Goal: Find specific page/section: Find specific page/section

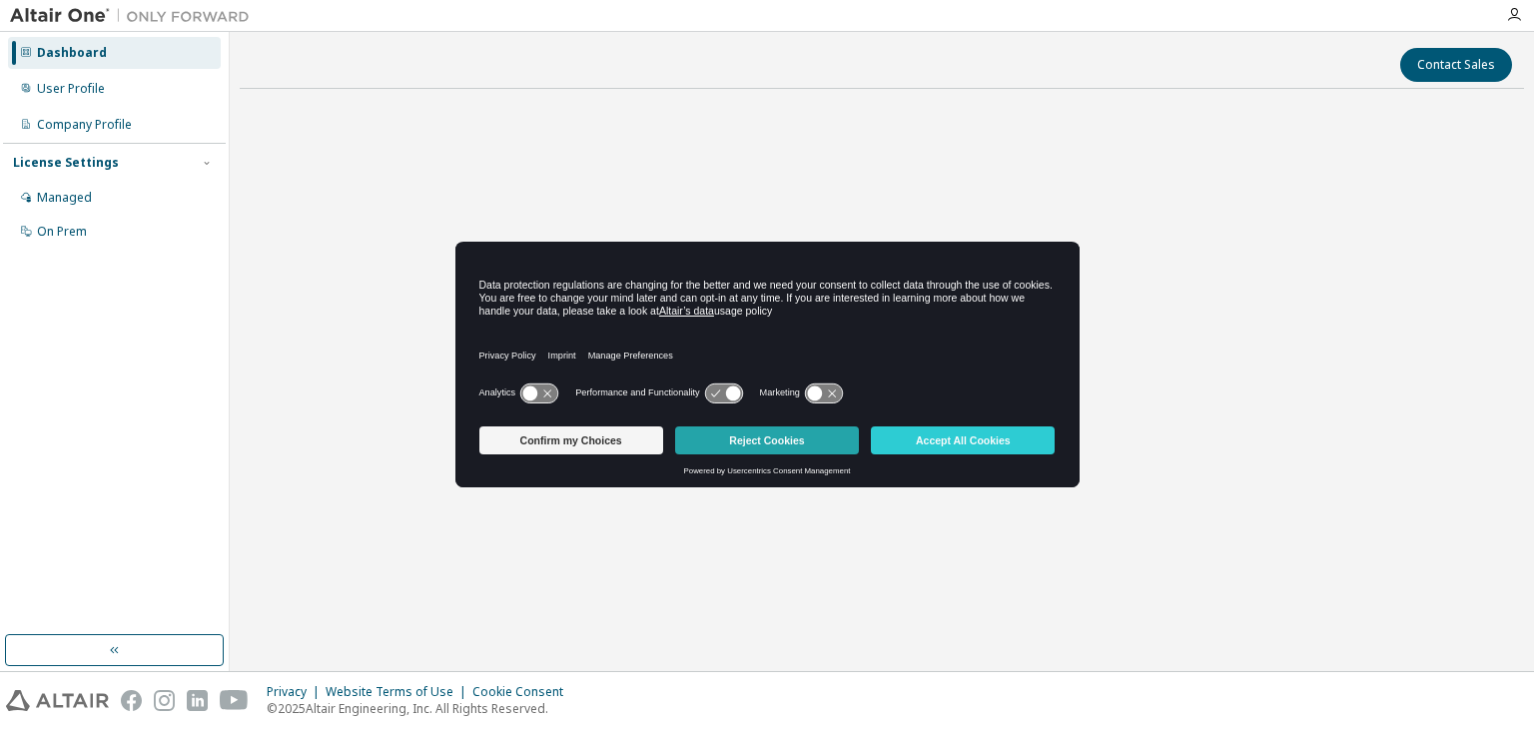
click at [763, 444] on button "Reject Cookies" at bounding box center [767, 440] width 184 height 28
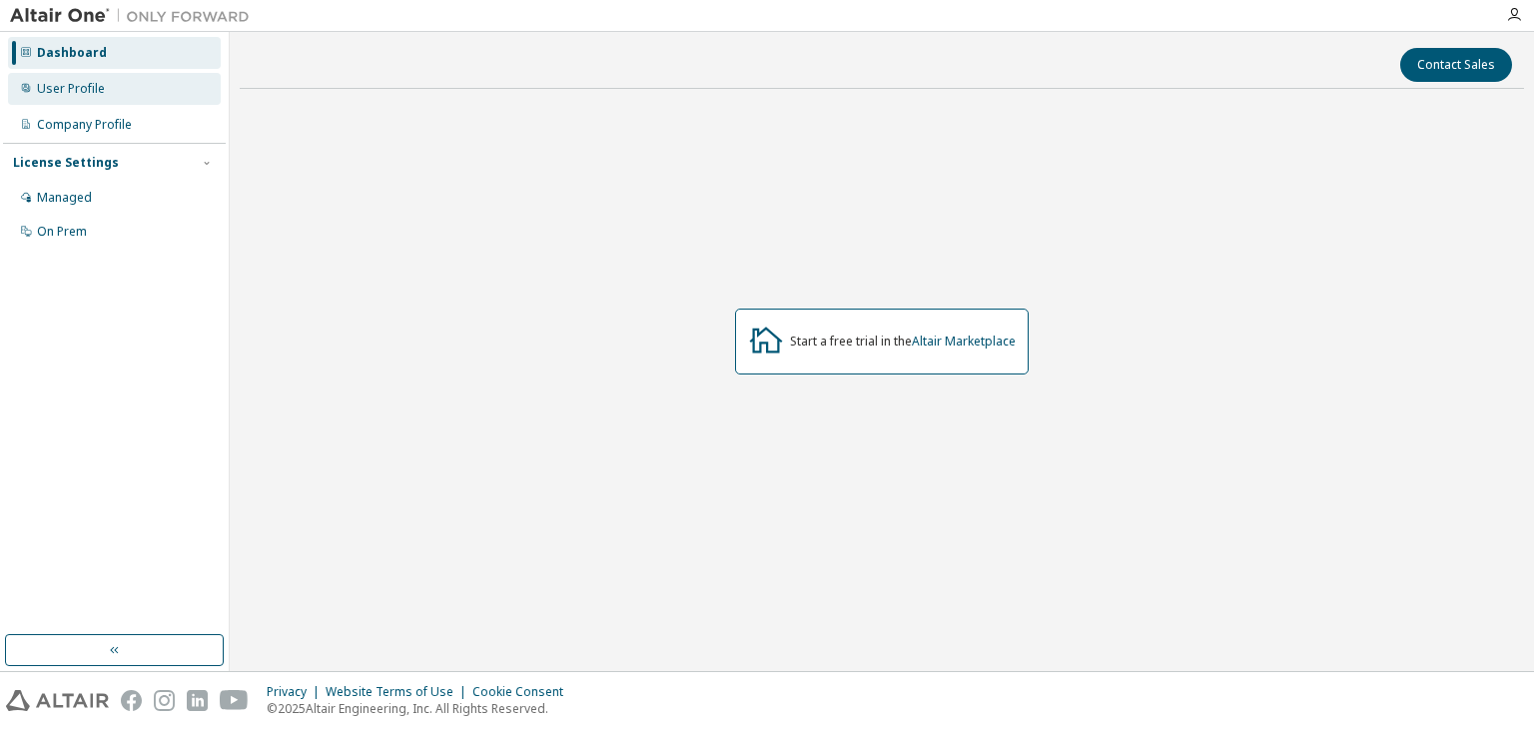
click at [112, 86] on div "User Profile" at bounding box center [114, 89] width 213 height 32
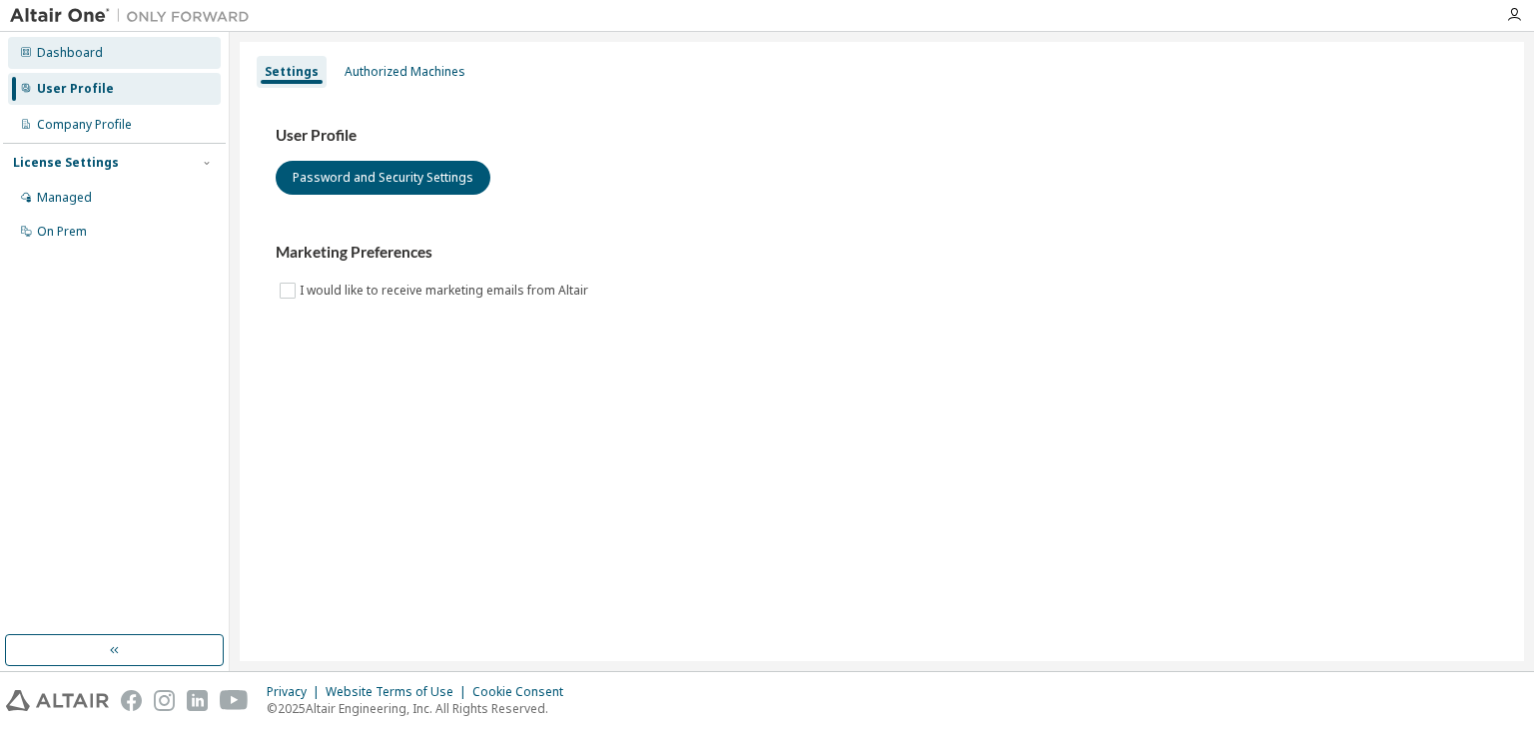
click at [156, 60] on div "Dashboard" at bounding box center [114, 53] width 213 height 32
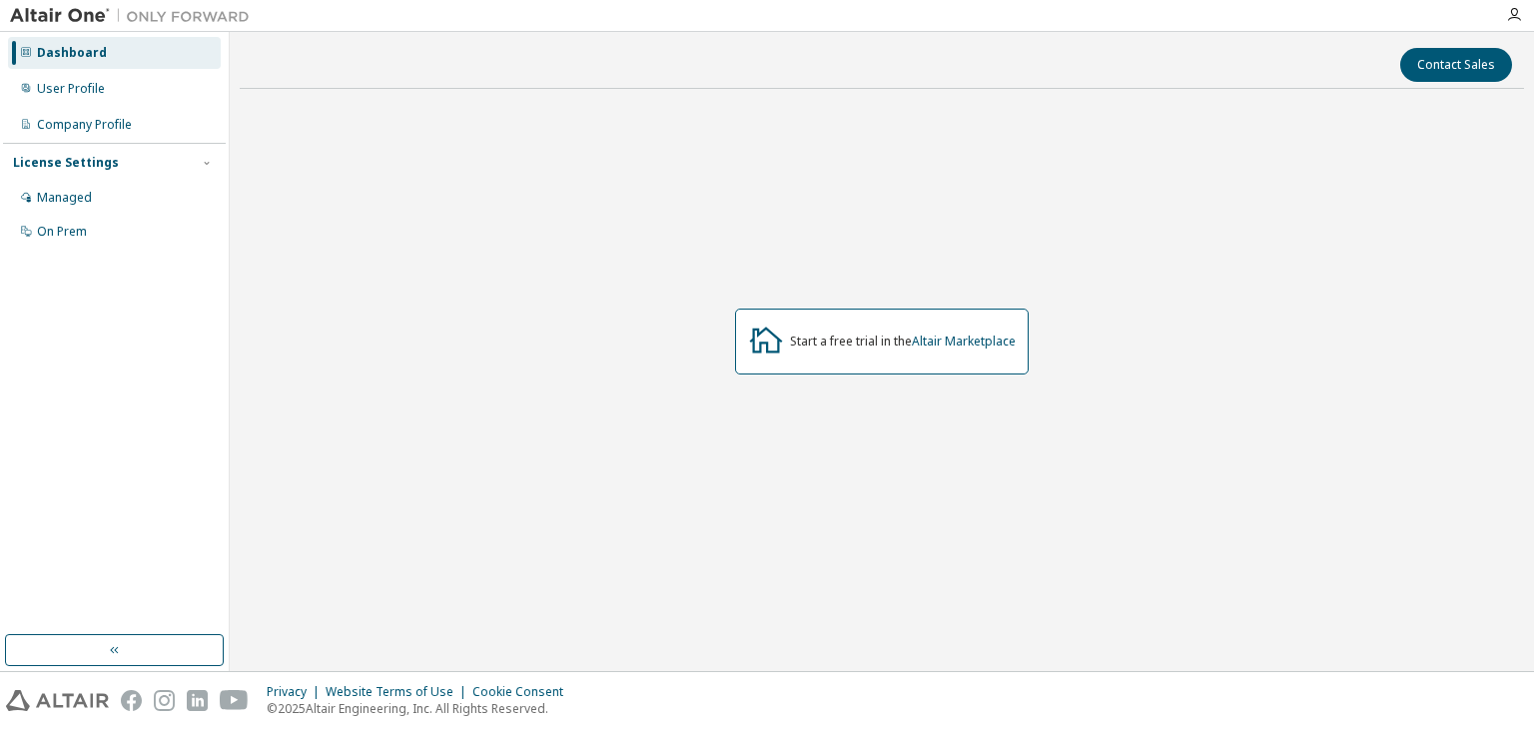
click at [149, 178] on div "License Settings Managed On Prem" at bounding box center [114, 196] width 223 height 107
click at [144, 202] on div "Managed" at bounding box center [114, 198] width 213 height 32
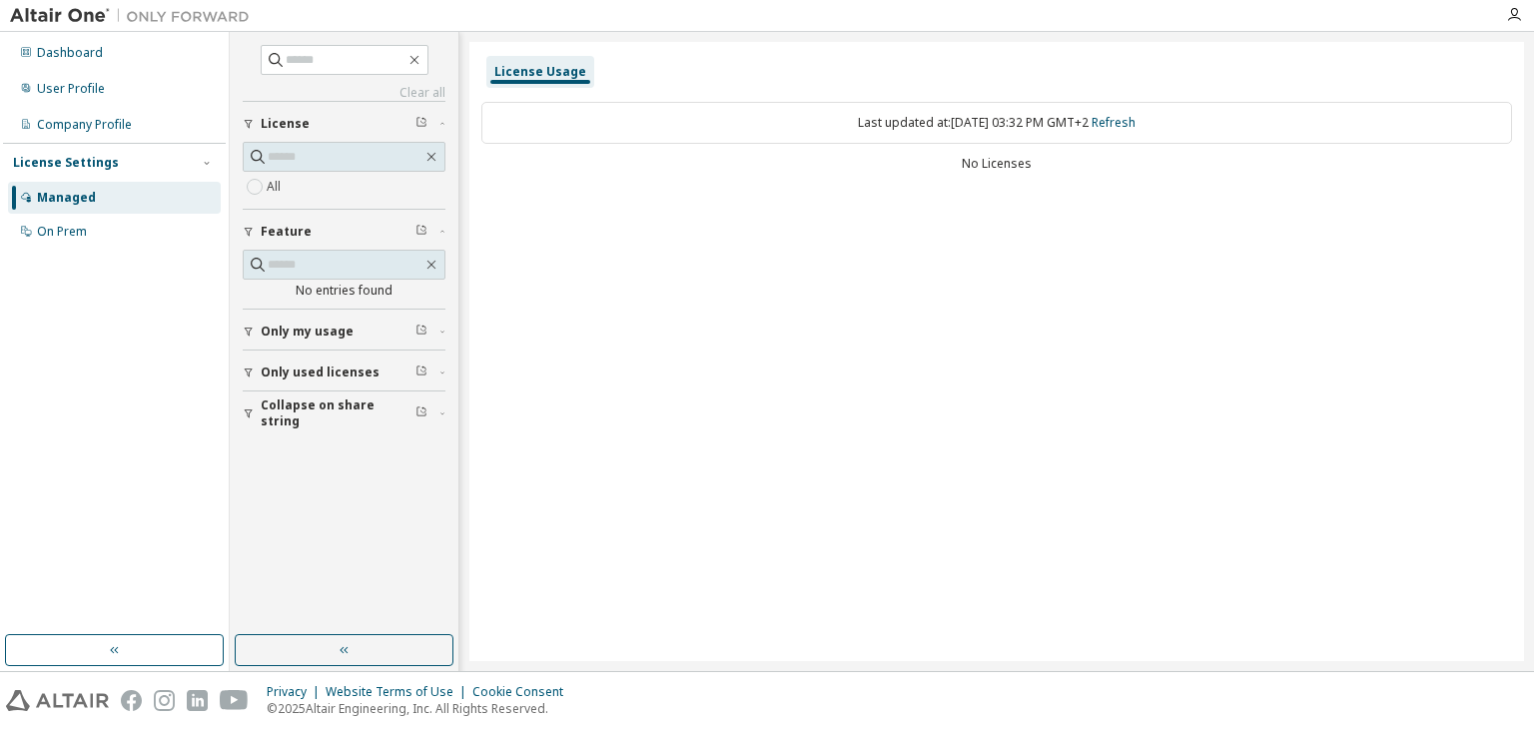
click at [325, 116] on div "License" at bounding box center [350, 124] width 179 height 16
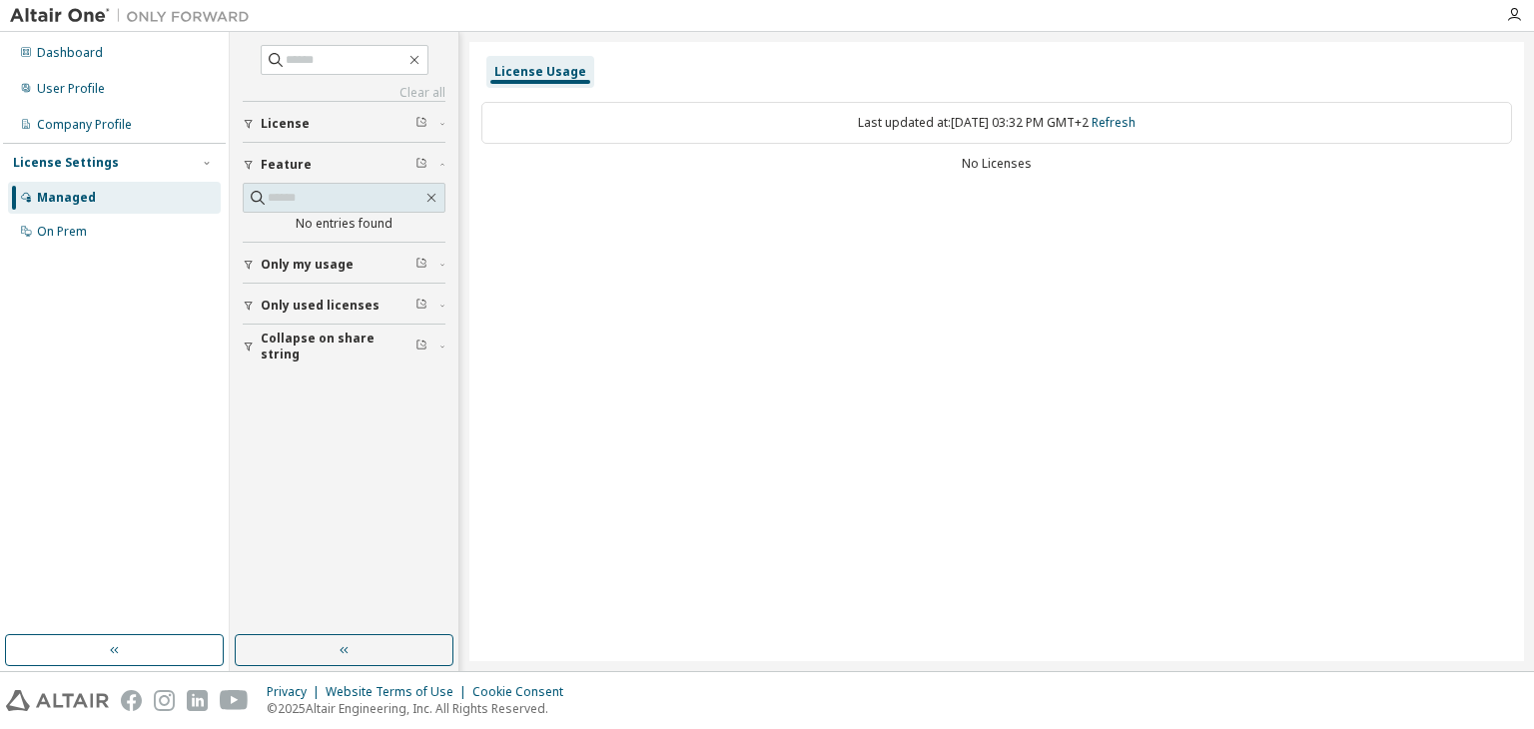
click at [293, 113] on button "License" at bounding box center [344, 124] width 203 height 44
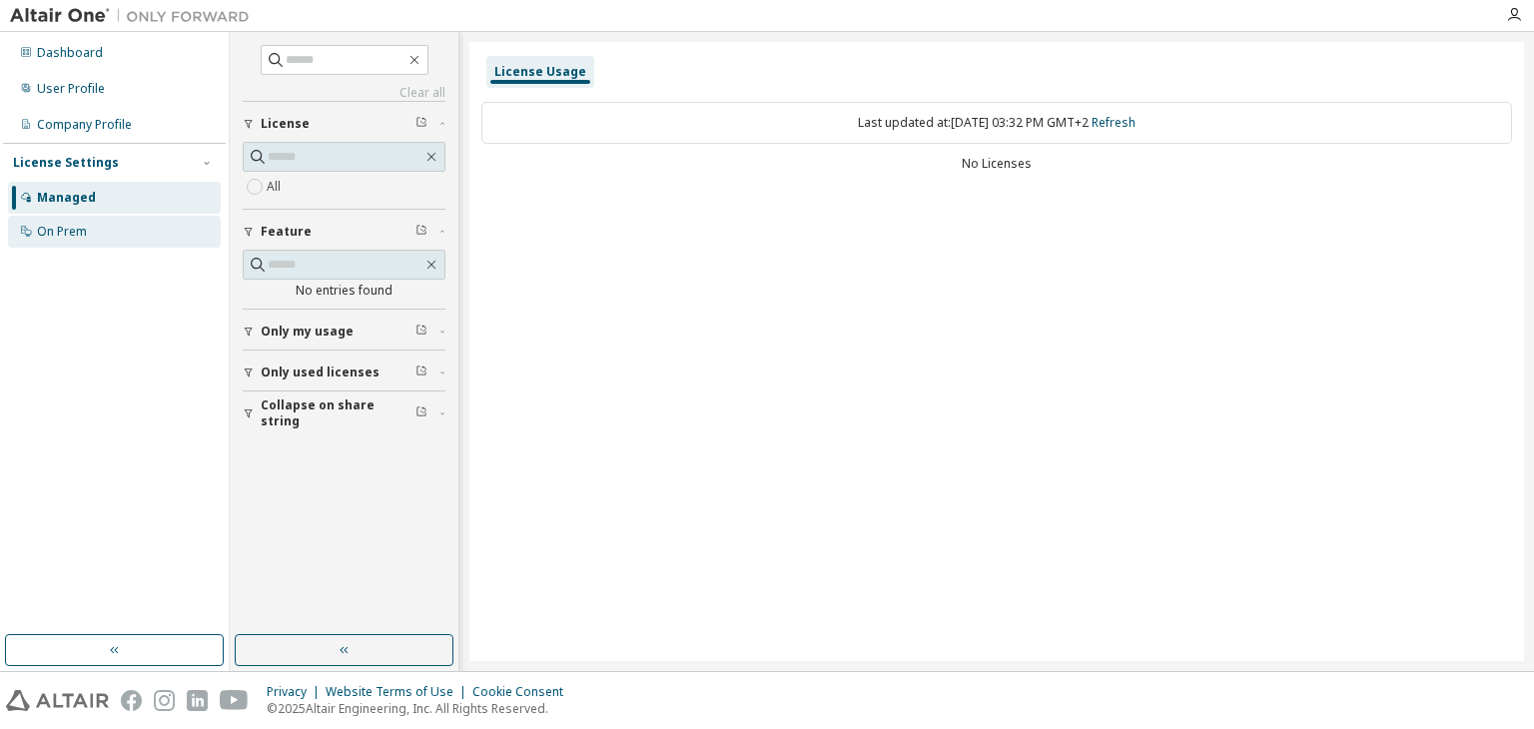
click at [91, 233] on div "On Prem" at bounding box center [114, 232] width 213 height 32
